Goal: Answer question/provide support

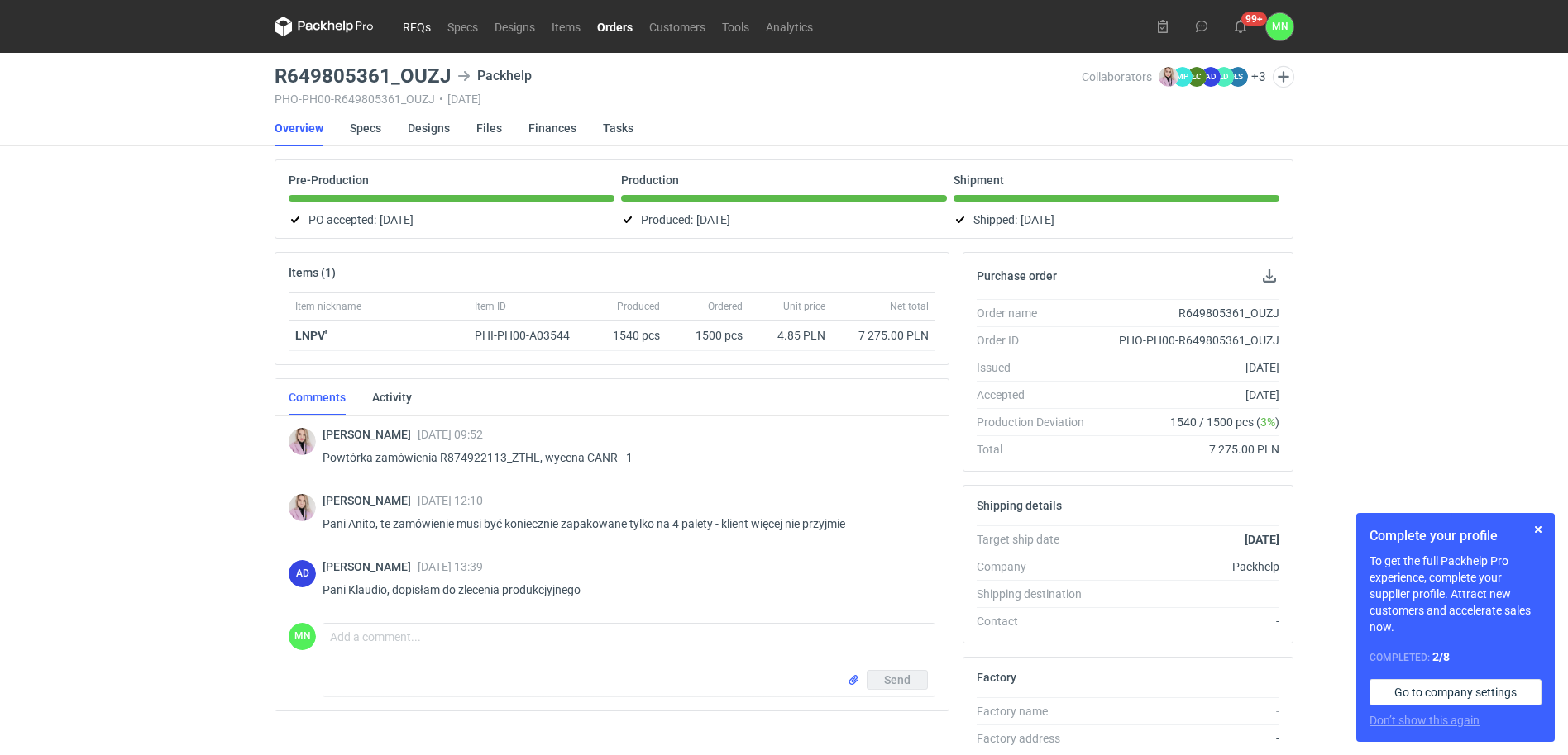
click at [411, 29] on link "RFQs" at bounding box center [416, 27] width 44 height 20
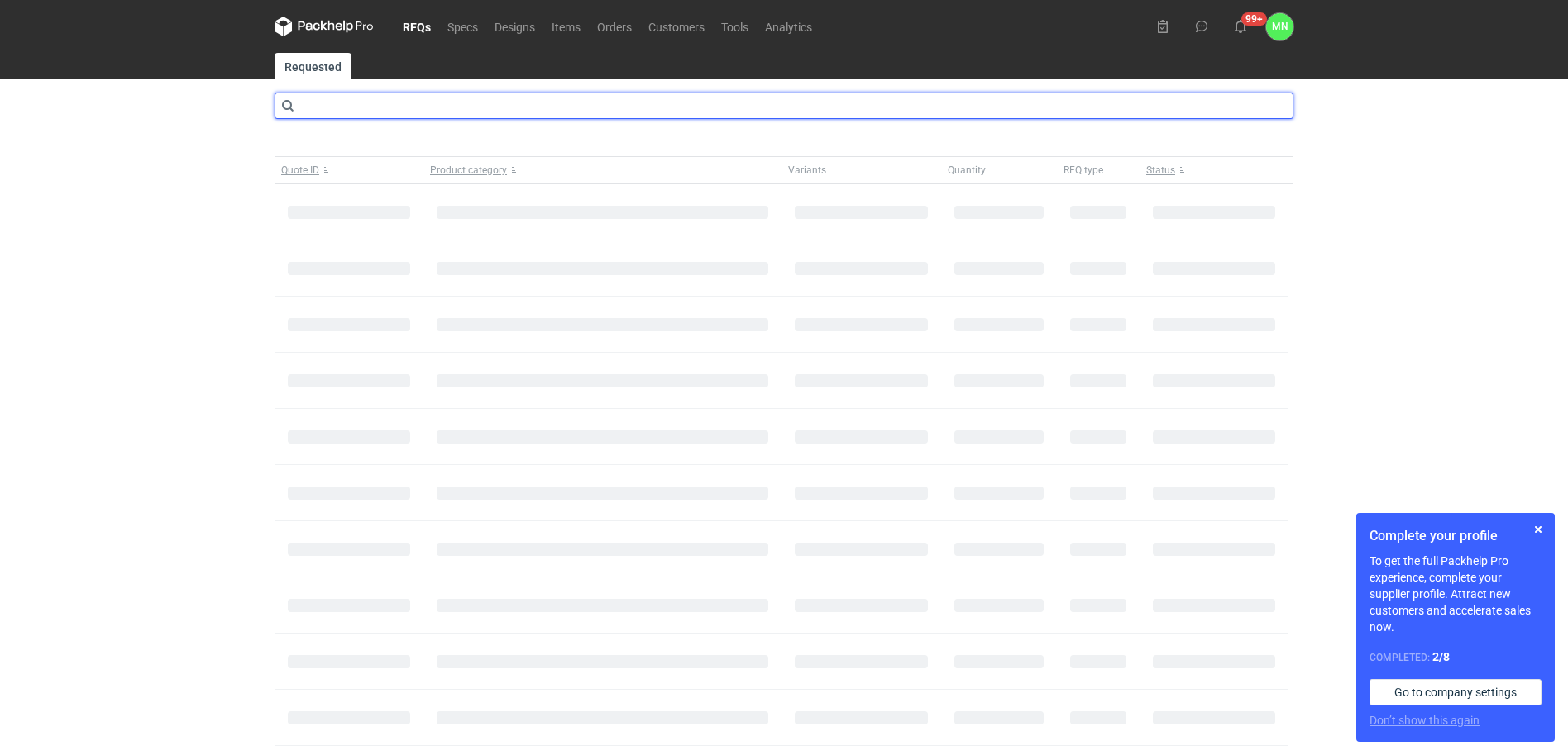
click at [372, 106] on input "text" at bounding box center [783, 106] width 1019 height 27
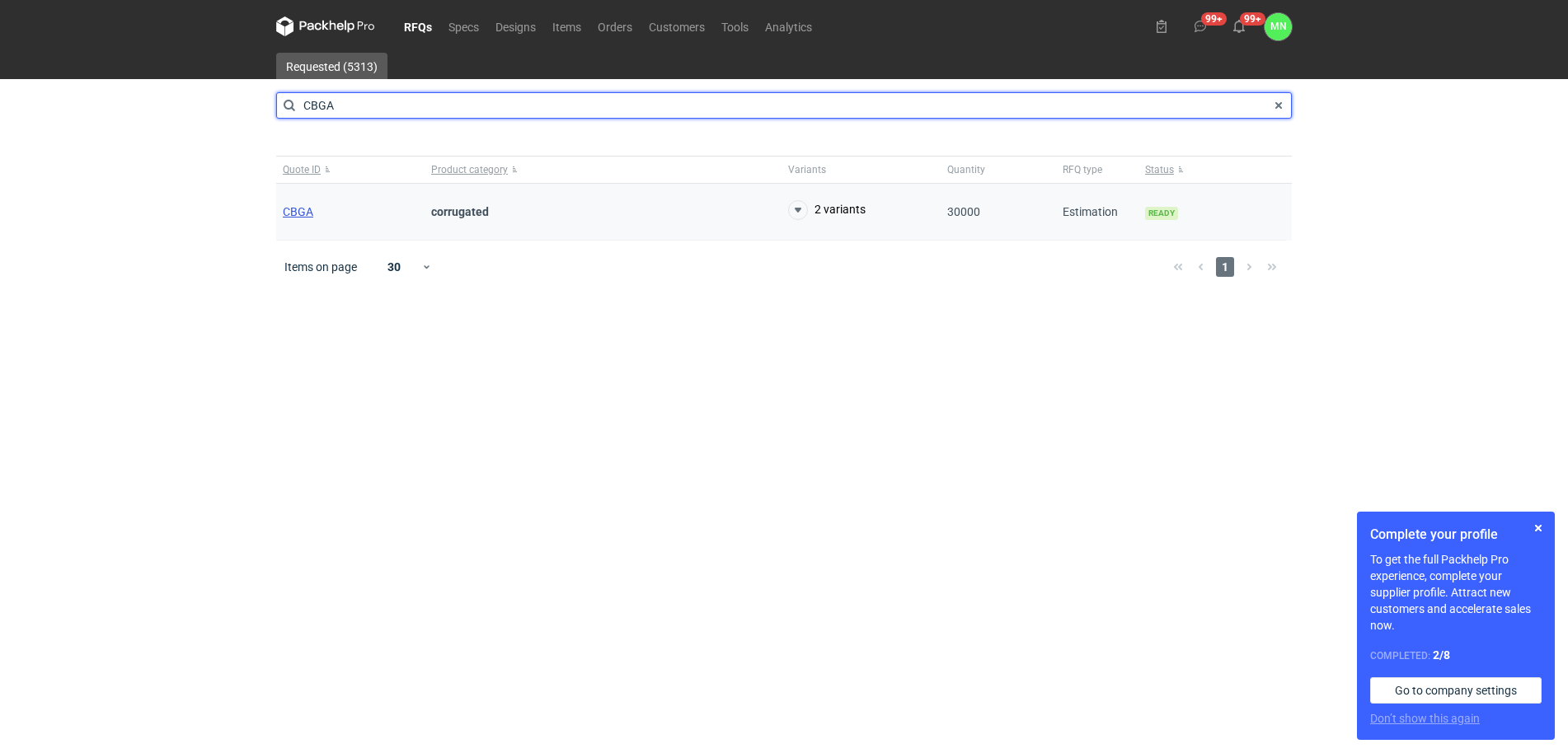
type input "CBGA"
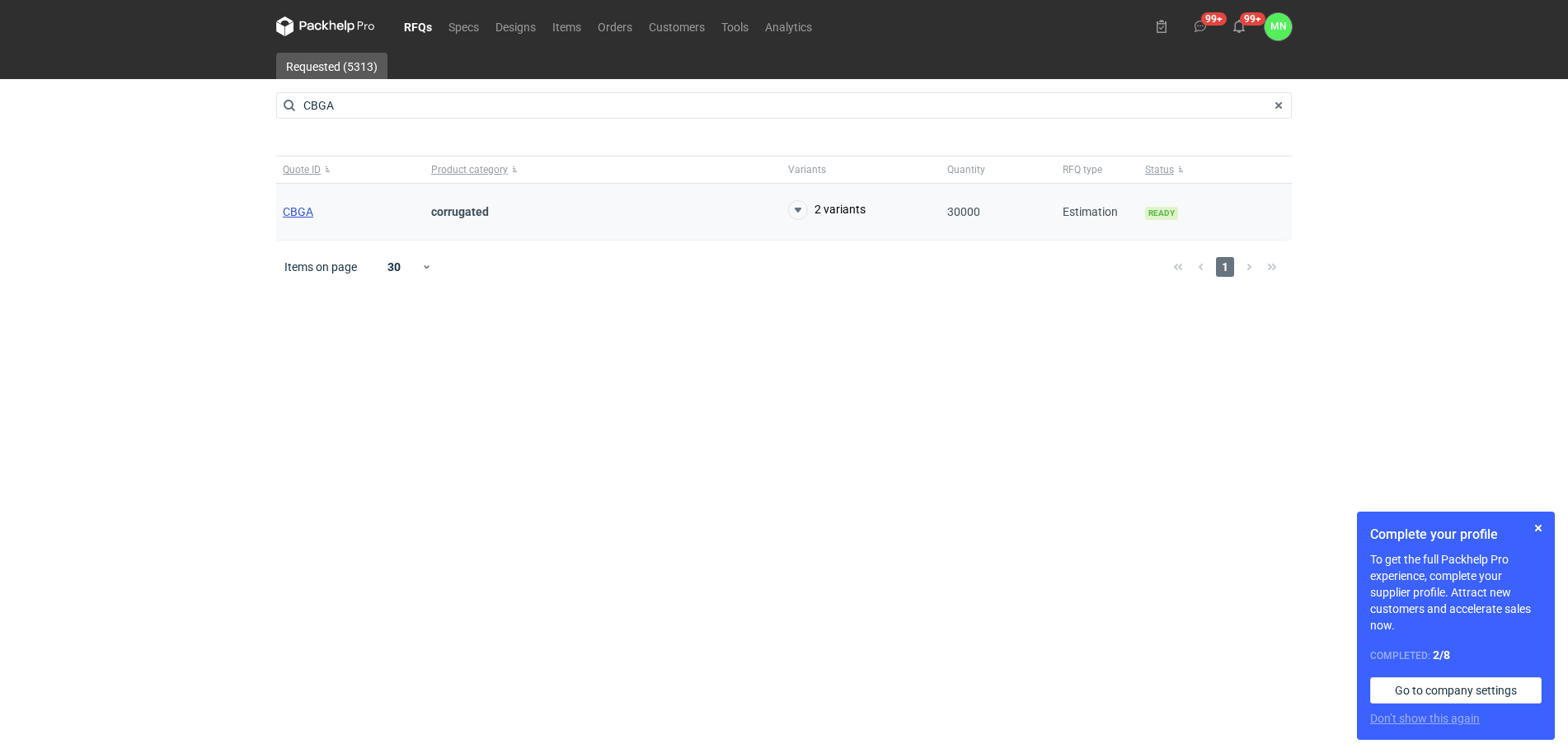
click at [292, 210] on span "CBGA" at bounding box center [298, 212] width 30 height 13
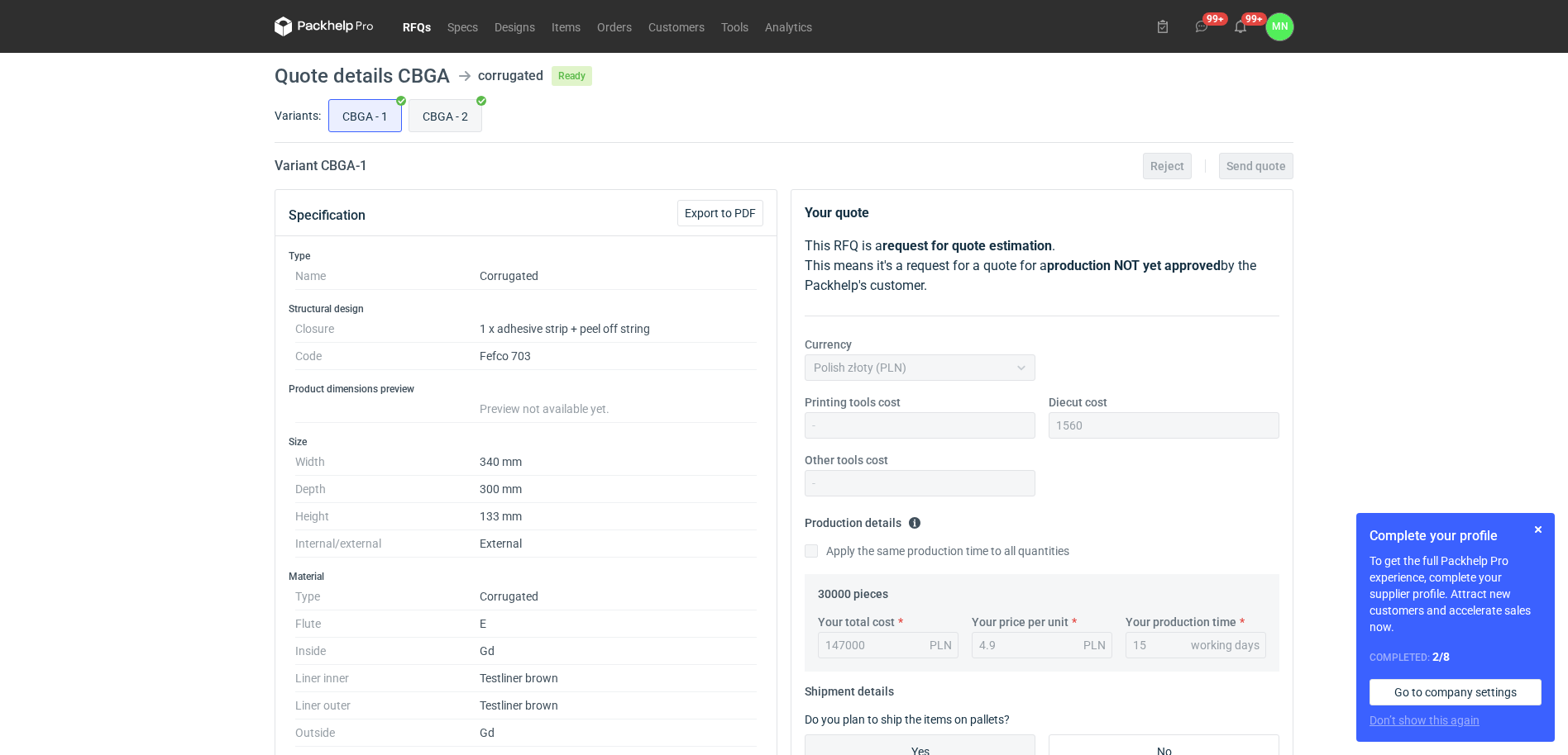
click at [455, 116] on input "CBGA - 2" at bounding box center [445, 115] width 72 height 31
radio input "true"
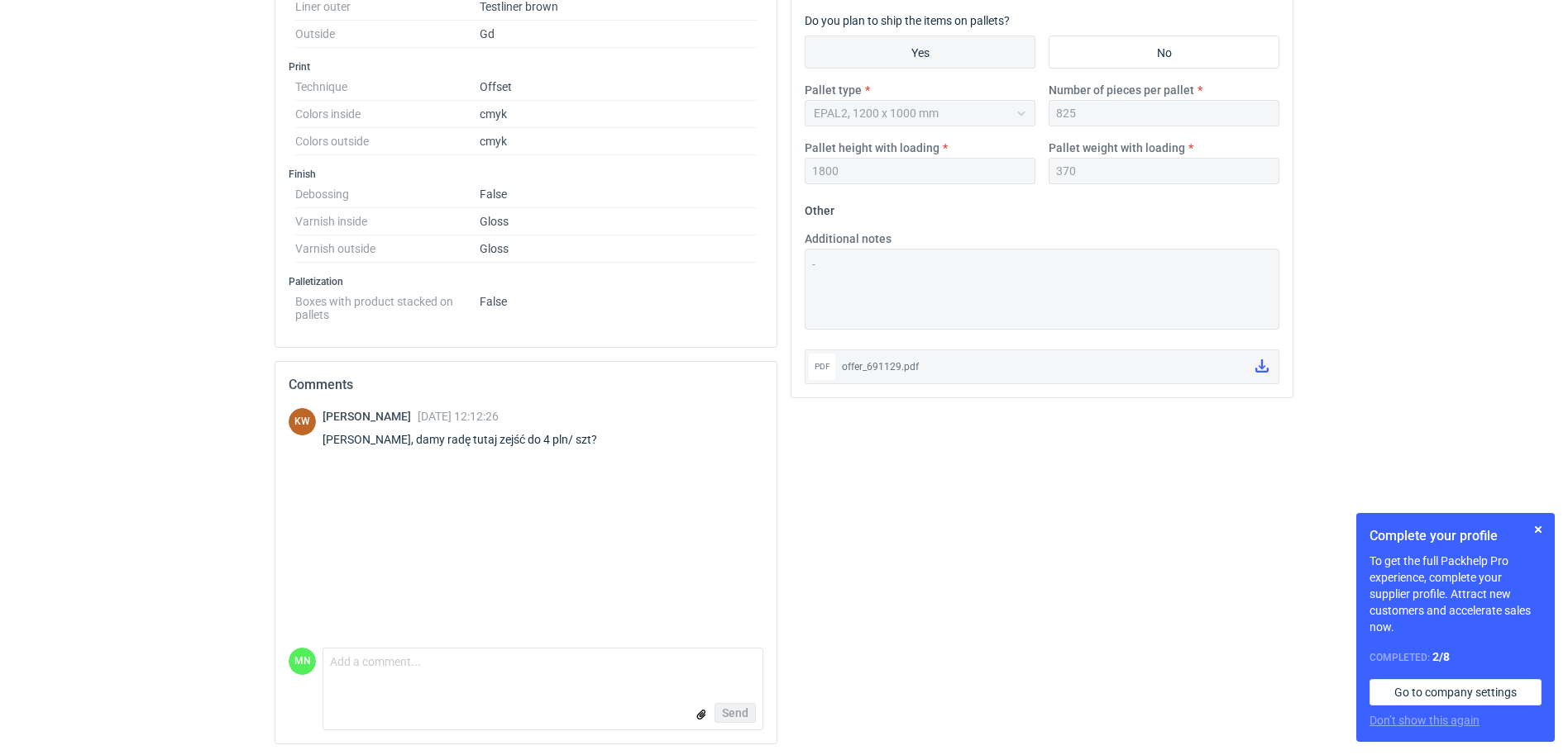
scroll to position [701, 0]
click at [408, 665] on textarea "Comment message" at bounding box center [543, 663] width 439 height 34
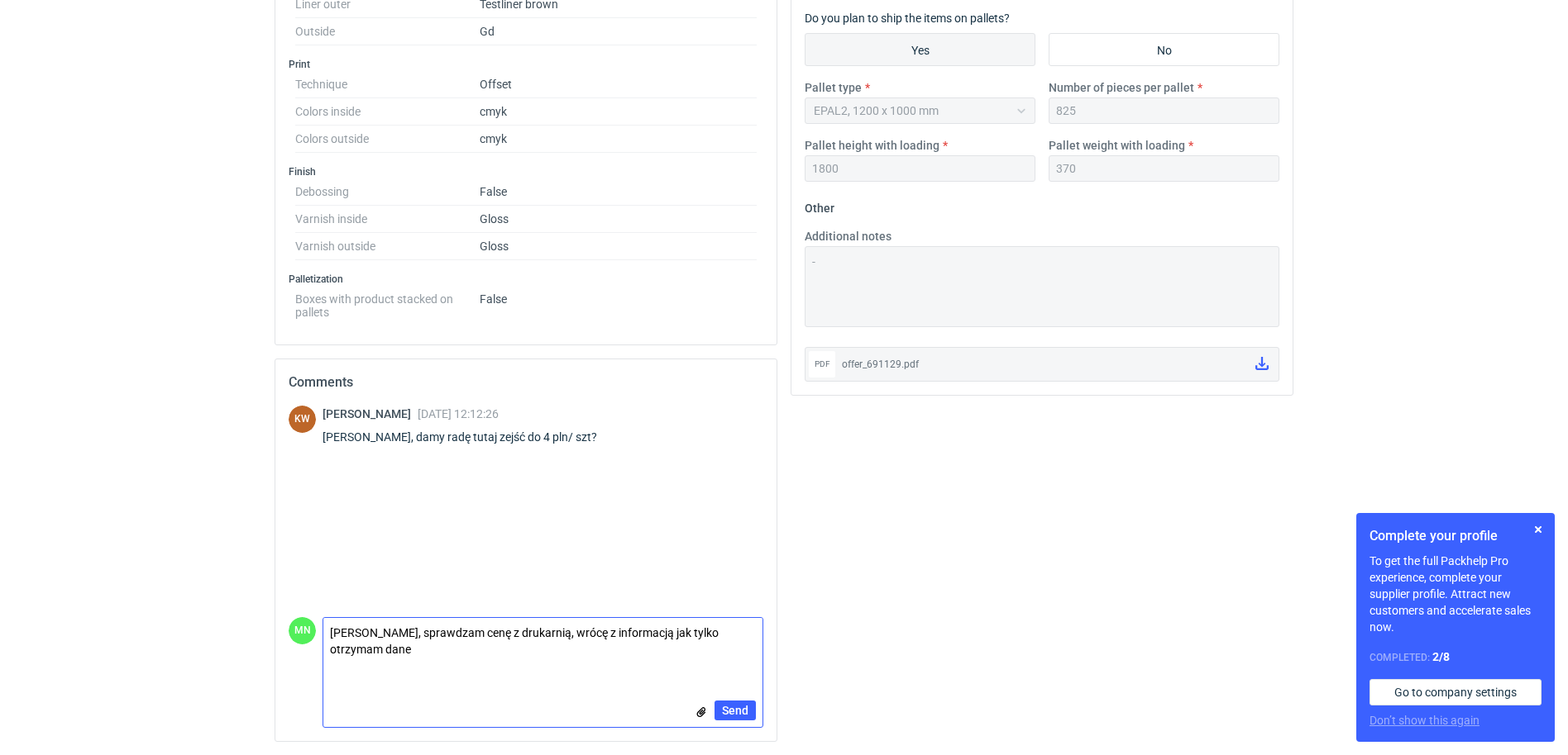
scroll to position [0, 0]
type textarea "Pani Klaudio, sprawdzam cenę z drukarnią, wrócę z informacją jak tylko otrzymam…"
click at [741, 709] on span "Send" at bounding box center [735, 711] width 27 height 12
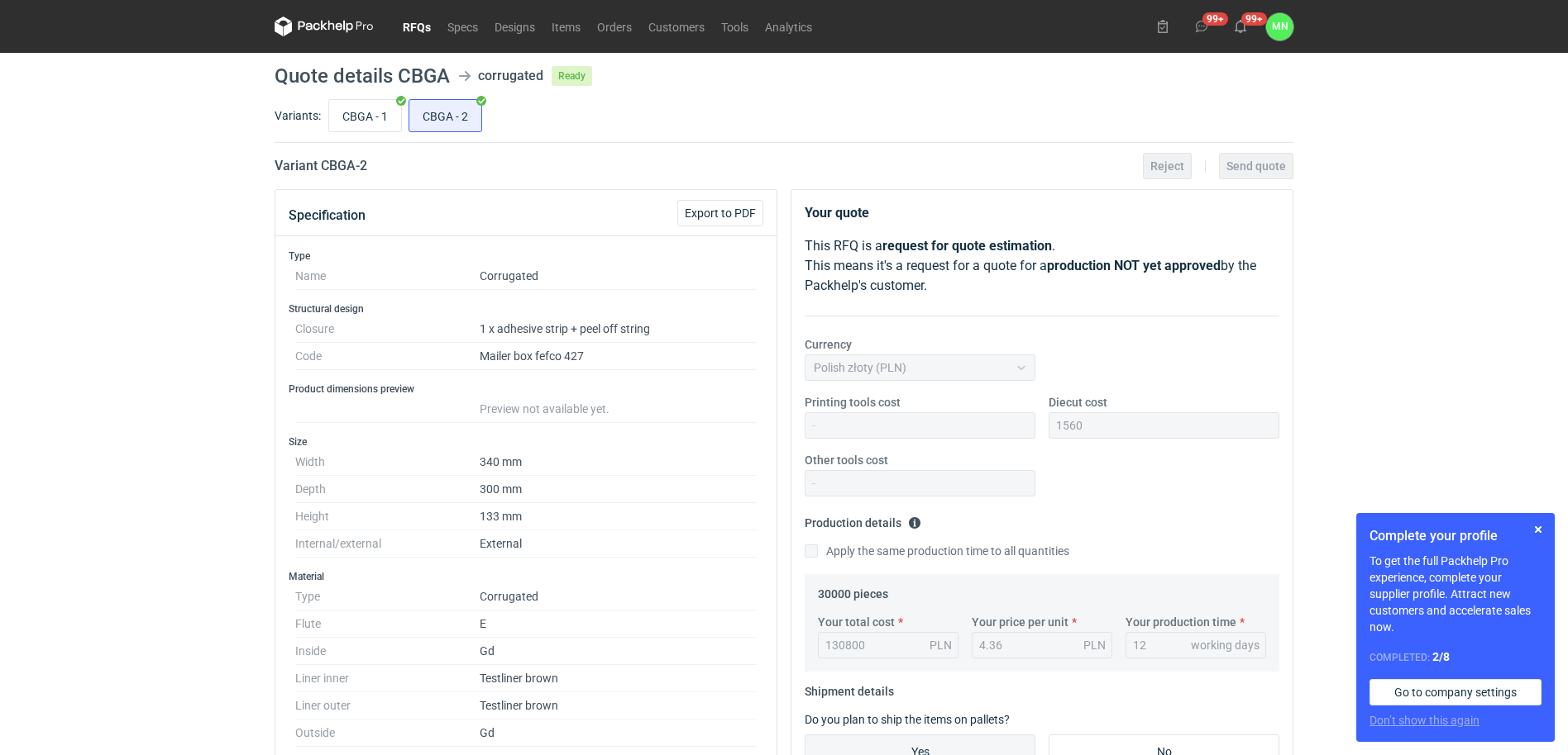
click at [413, 18] on link "RFQs" at bounding box center [416, 27] width 44 height 20
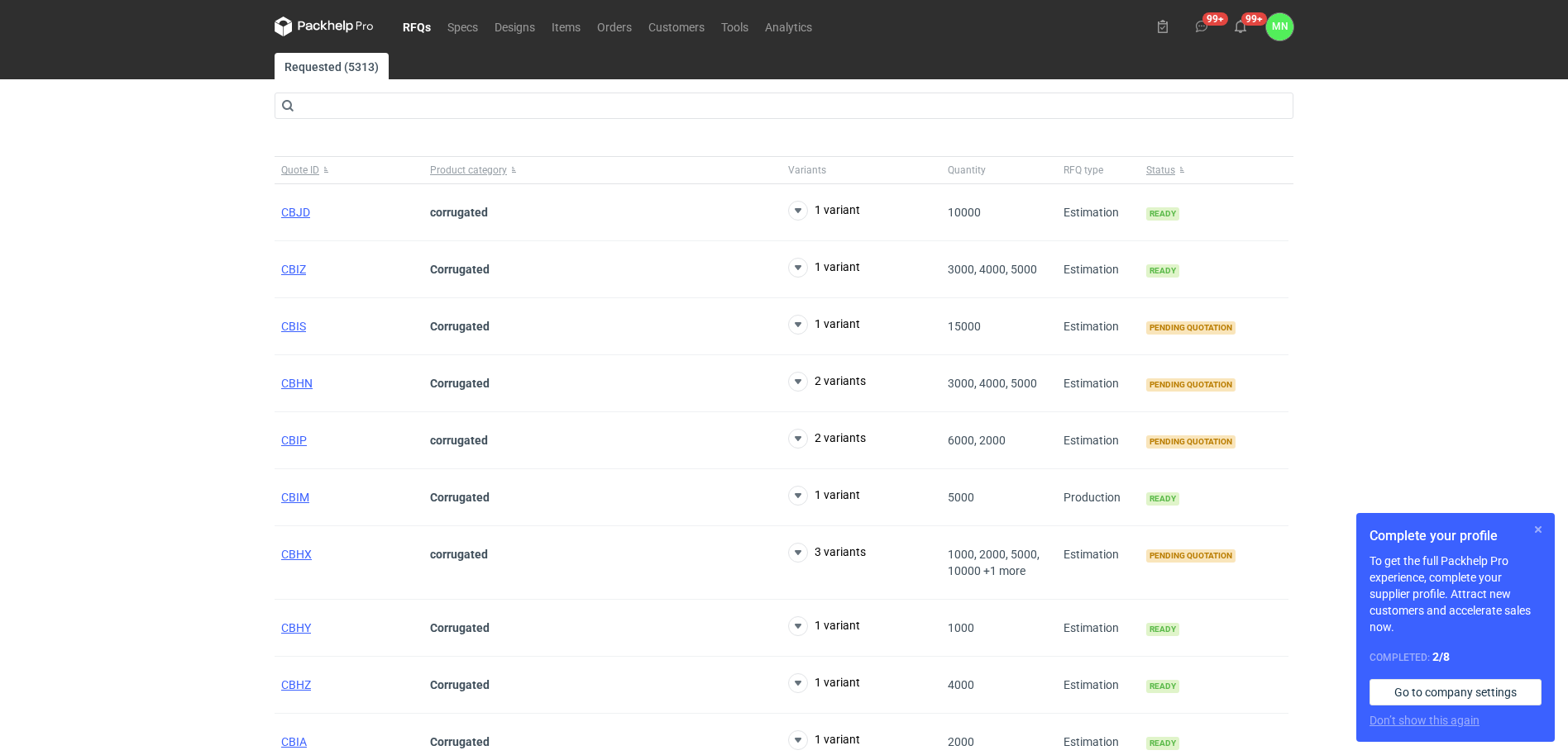
click at [1540, 525] on button "button" at bounding box center [1539, 530] width 20 height 20
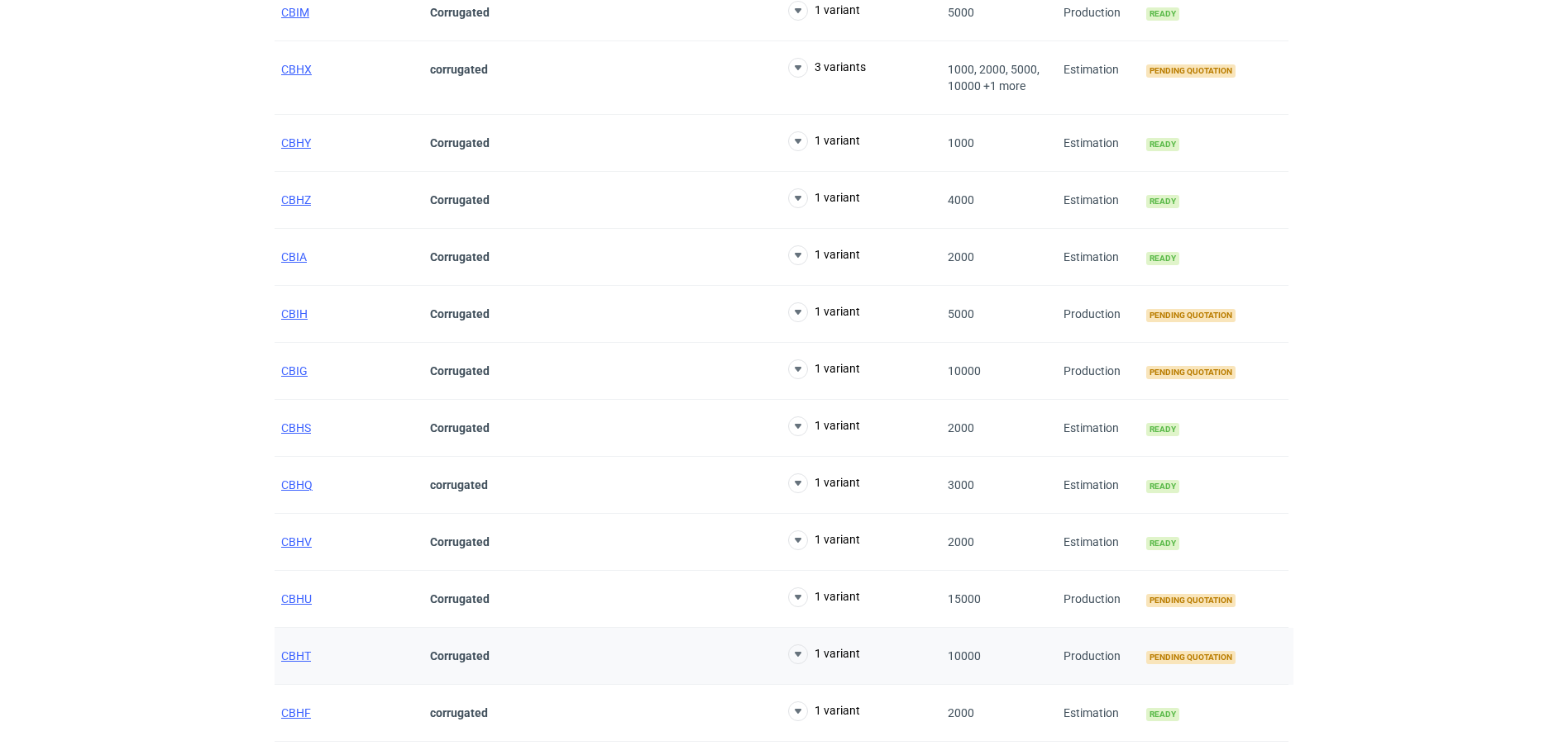
scroll to position [516, 0]
